Goal: Task Accomplishment & Management: Manage account settings

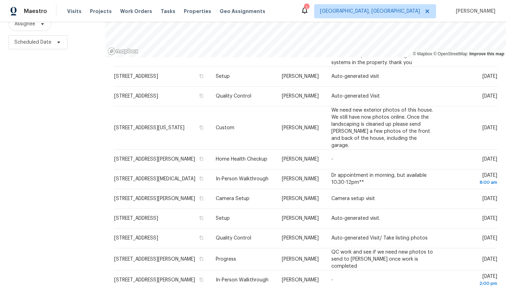
scroll to position [219, 0]
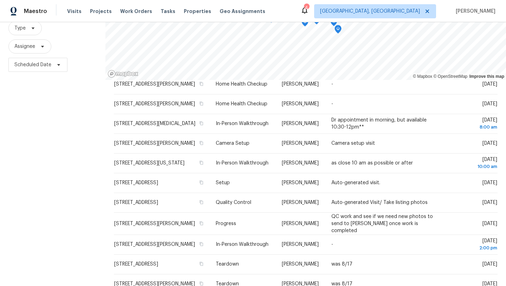
scroll to position [63, 0]
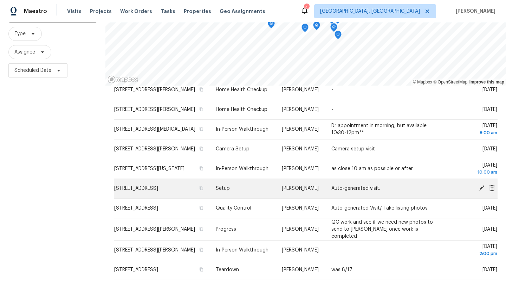
click at [482, 185] on icon at bounding box center [482, 188] width 6 height 6
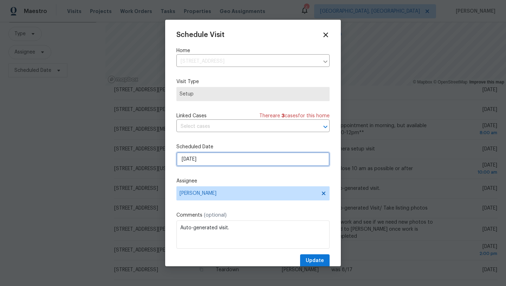
click at [212, 159] on input "8/18/2025" at bounding box center [253, 159] width 153 height 14
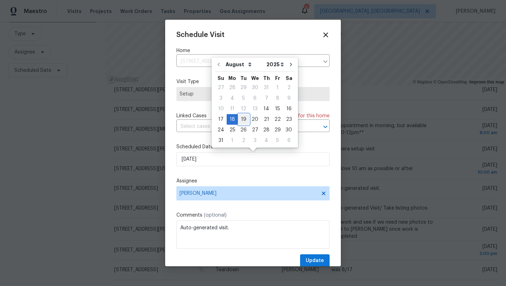
click at [239, 119] on div "19" at bounding box center [243, 119] width 11 height 10
type input "8/19/2025"
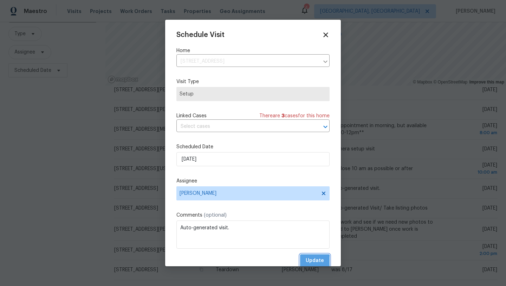
click at [310, 261] on span "Update" at bounding box center [315, 260] width 18 height 9
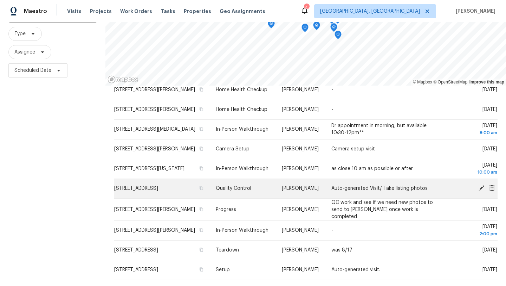
click at [480, 188] on icon at bounding box center [482, 188] width 6 height 6
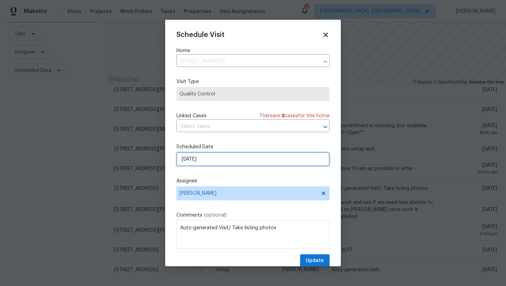
click at [230, 159] on input "8/18/2025" at bounding box center [253, 159] width 153 height 14
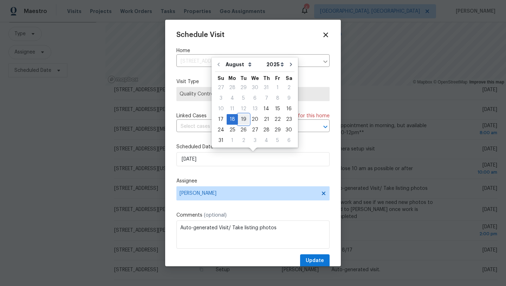
click at [240, 118] on div "19" at bounding box center [243, 119] width 11 height 10
type input "8/19/2025"
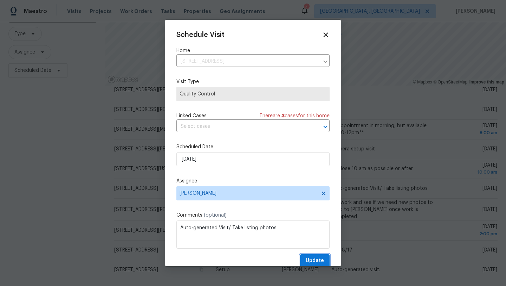
click at [315, 260] on span "Update" at bounding box center [315, 260] width 18 height 9
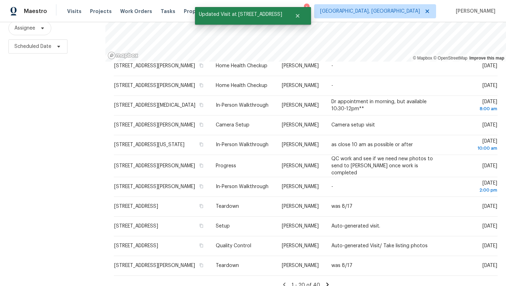
scroll to position [91, 0]
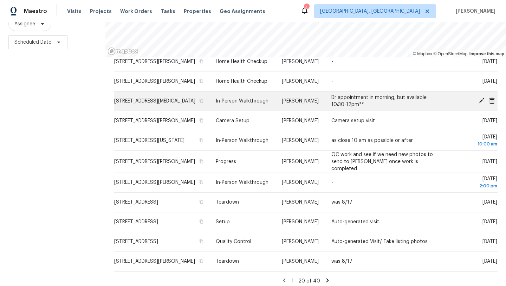
click at [481, 98] on icon at bounding box center [482, 100] width 6 height 6
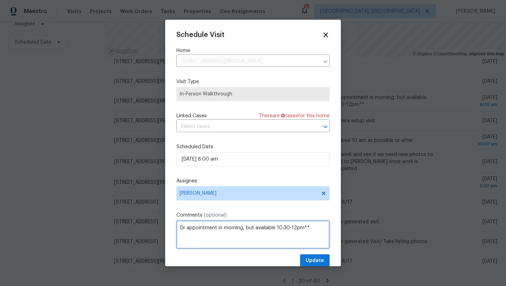
click at [309, 228] on textarea "Dr appointment in morning, but available 10:30-12pm**" at bounding box center [253, 234] width 153 height 28
type textarea "Dr appointment in morning, but available 10:30-12pm** Marissa"
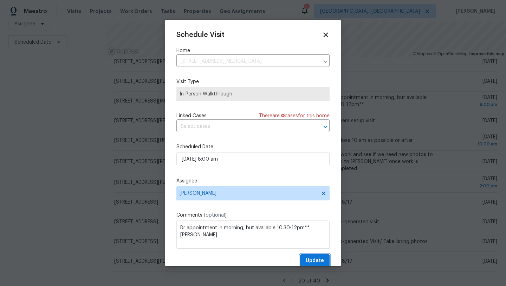
click at [322, 258] on span "Update" at bounding box center [315, 260] width 18 height 9
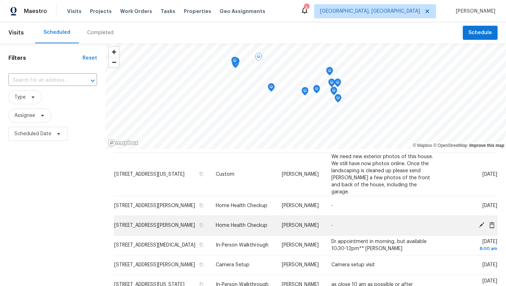
scroll to position [227, 0]
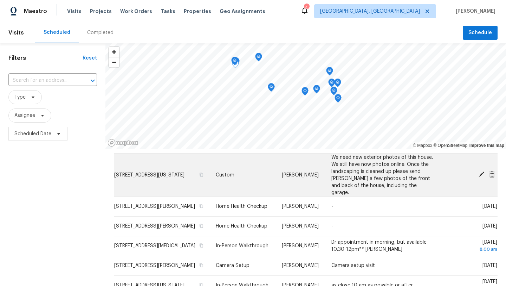
click at [481, 177] on icon at bounding box center [482, 174] width 6 height 6
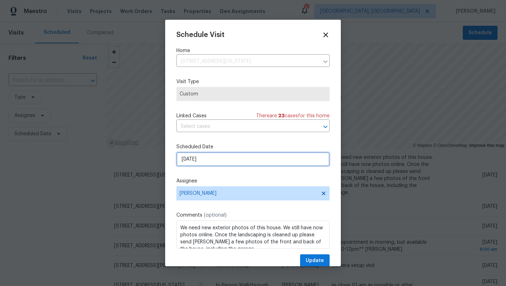
click at [214, 160] on input "8/15/2025" at bounding box center [253, 159] width 153 height 14
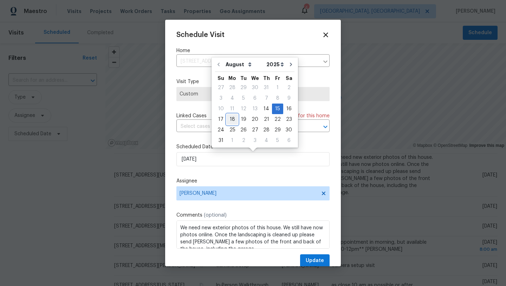
click at [232, 119] on div "18" at bounding box center [232, 119] width 11 height 10
type input "8/18/2025"
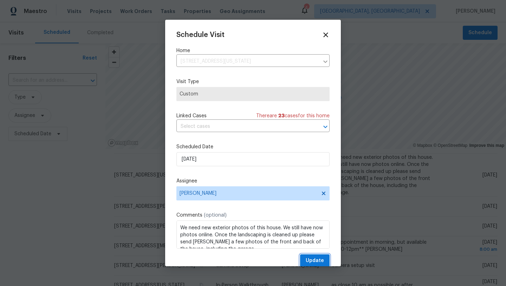
click at [309, 260] on span "Update" at bounding box center [315, 260] width 18 height 9
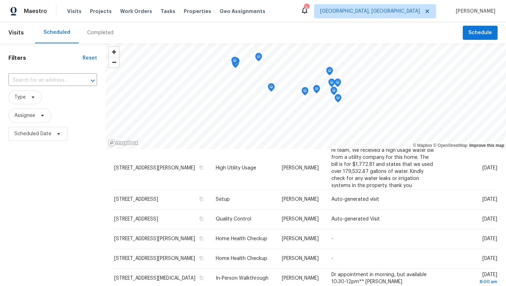
scroll to position [150, 0]
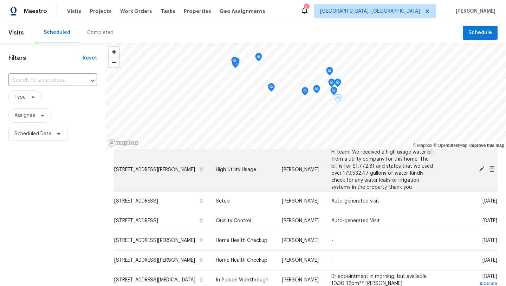
click at [152, 172] on span "[STREET_ADDRESS][PERSON_NAME]" at bounding box center [154, 169] width 81 height 5
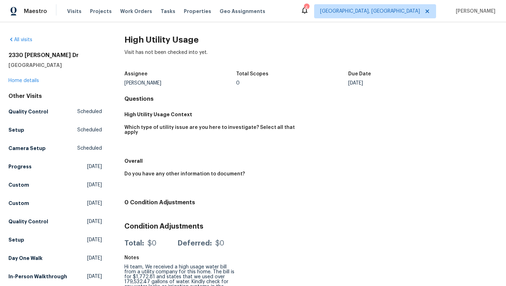
click at [19, 84] on div "2330 Judy Dr Parma, OH 44134 Home details" at bounding box center [55, 68] width 94 height 32
click at [19, 81] on link "Home details" at bounding box center [23, 80] width 31 height 5
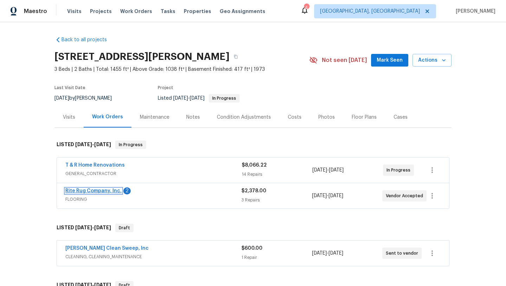
click at [100, 191] on link "Rite Rug Company, Inc." at bounding box center [93, 190] width 56 height 5
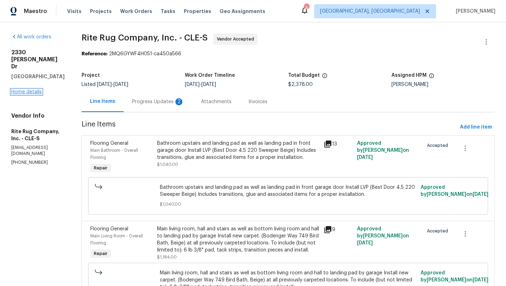
click at [27, 89] on link "Home details" at bounding box center [26, 91] width 31 height 5
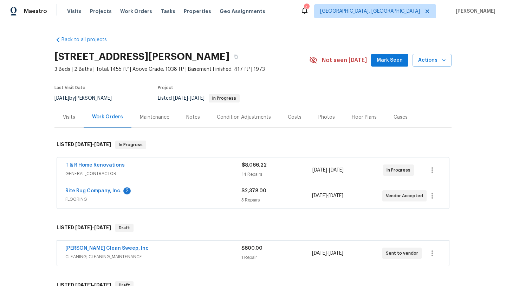
click at [192, 117] on div "Notes" at bounding box center [193, 117] width 14 height 7
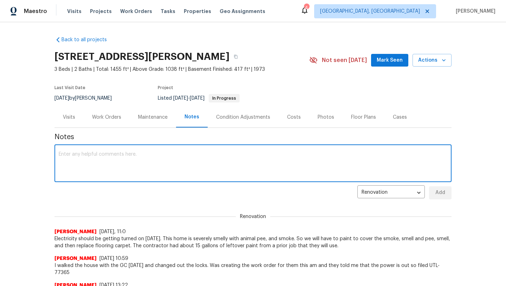
click at [151, 154] on textarea at bounding box center [253, 164] width 389 height 25
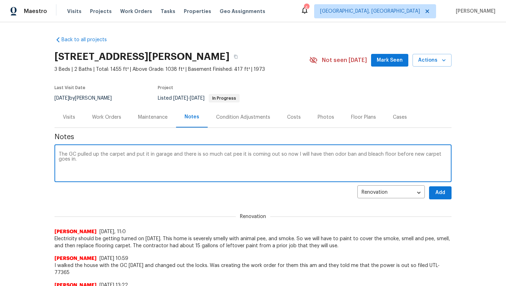
type textarea "The GC pulled up the carpet and put it in garage and there is so much cat pee i…"
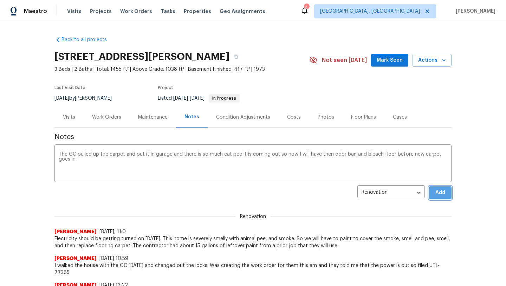
click at [445, 195] on span "Add" at bounding box center [440, 192] width 11 height 9
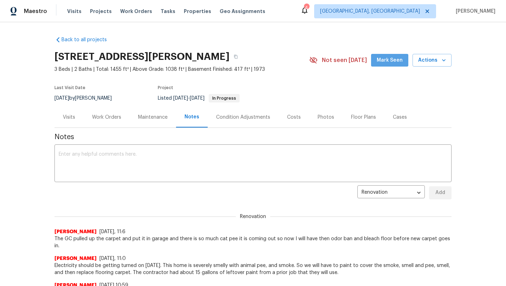
click at [402, 61] on span "Mark Seen" at bounding box center [390, 60] width 26 height 9
